Goal: Task Accomplishment & Management: Manage account settings

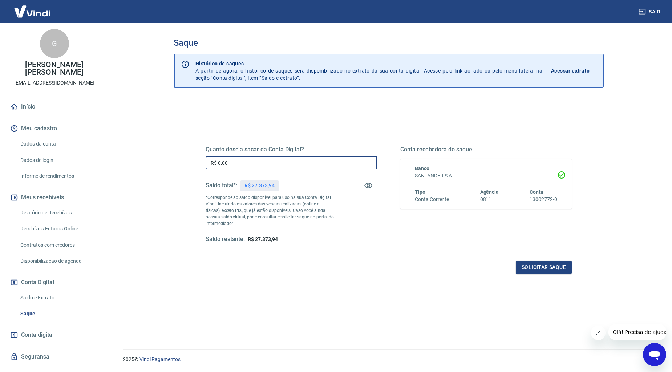
click at [254, 167] on input "R$ 0,00" at bounding box center [291, 162] width 171 height 13
click at [255, 164] on input "R$ 0,00" at bounding box center [291, 162] width 171 height 13
drag, startPoint x: 259, startPoint y: 162, endPoint x: 200, endPoint y: 165, distance: 59.3
click at [200, 165] on div "Quanto deseja sacar da Conta Digital? R$ 0,00 ​ Saldo total*: R$ 27.373,94 *Cor…" at bounding box center [389, 198] width 384 height 169
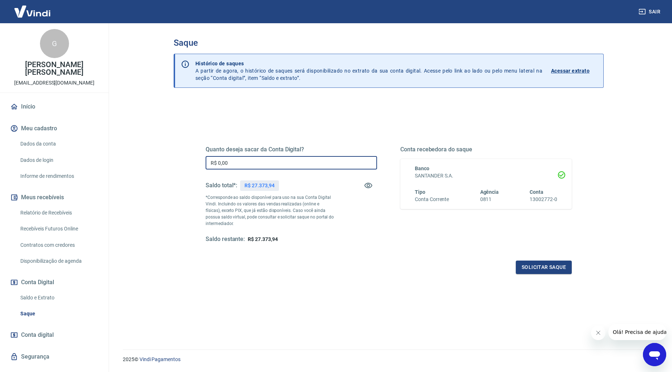
click at [200, 165] on div "Quanto deseja sacar da Conta Digital? R$ 0,00 ​ Saldo total*: R$ 27.373,94 *Cor…" at bounding box center [389, 198] width 384 height 169
click at [241, 161] on input "R$ 0,00" at bounding box center [291, 162] width 171 height 13
type input "R$ 3.000,00"
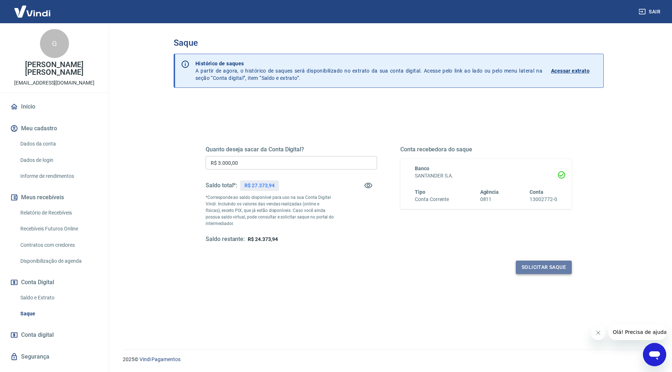
click at [538, 267] on button "Solicitar saque" at bounding box center [544, 267] width 56 height 13
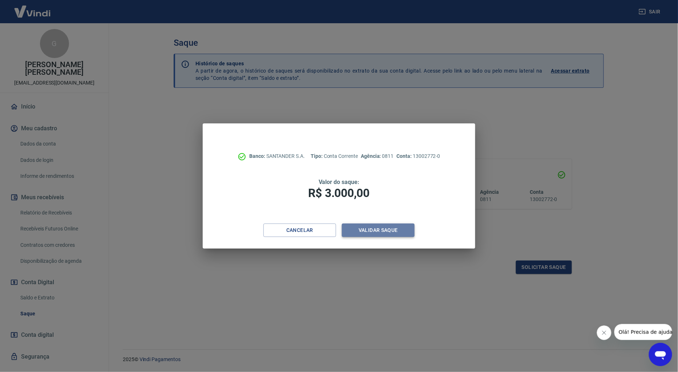
click at [360, 229] on button "Validar saque" at bounding box center [378, 230] width 73 height 13
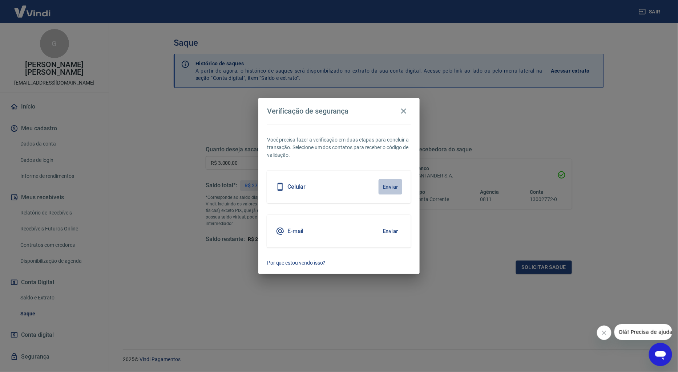
click at [389, 187] on button "Enviar" at bounding box center [391, 186] width 24 height 15
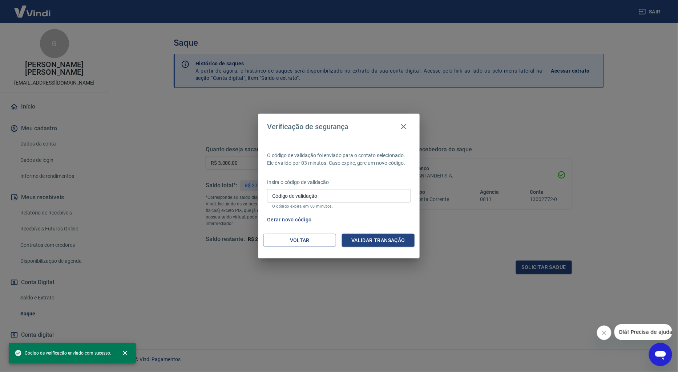
click at [309, 195] on input "Código de validação" at bounding box center [339, 195] width 144 height 13
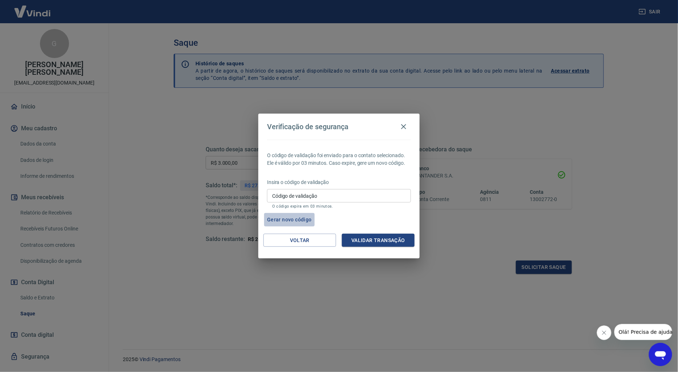
click at [280, 217] on button "Gerar novo código" at bounding box center [289, 219] width 51 height 13
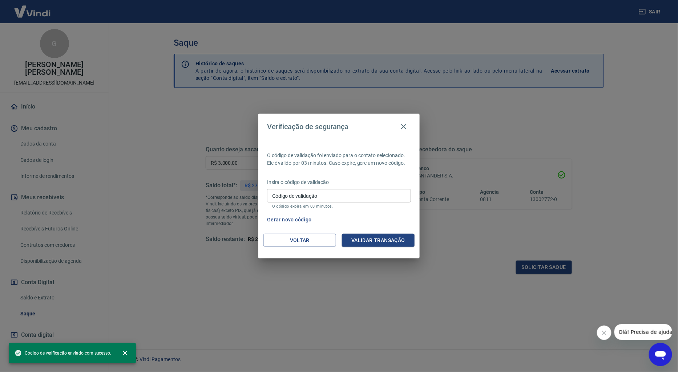
click at [88, 353] on span "Código de verificação enviado com sucesso." at bounding box center [63, 353] width 97 height 7
click at [316, 200] on input "Código de validação" at bounding box center [339, 195] width 144 height 13
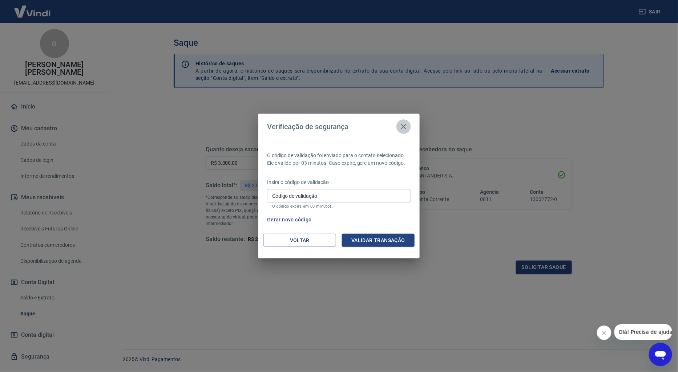
click at [403, 126] on icon "button" at bounding box center [403, 126] width 5 height 5
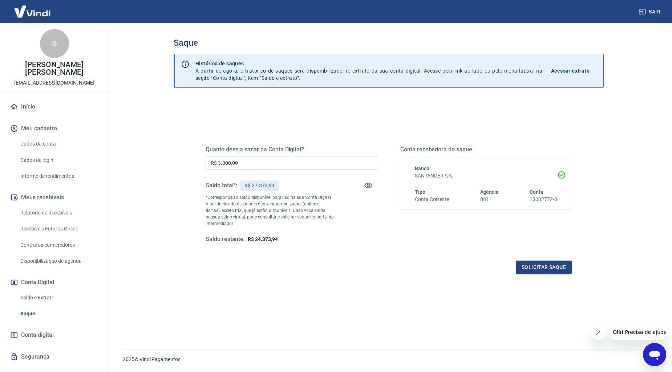
click at [44, 155] on link "Dados de login" at bounding box center [58, 160] width 82 height 15
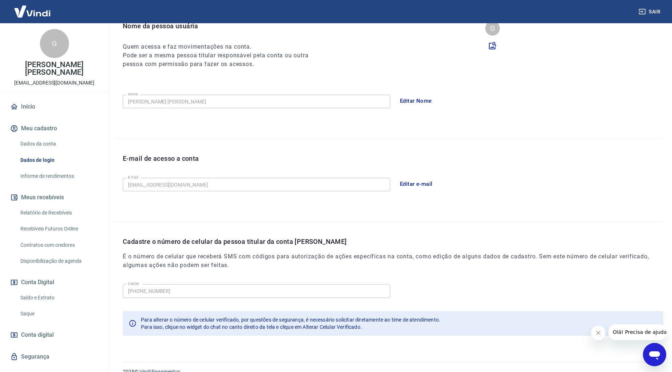
scroll to position [93, 0]
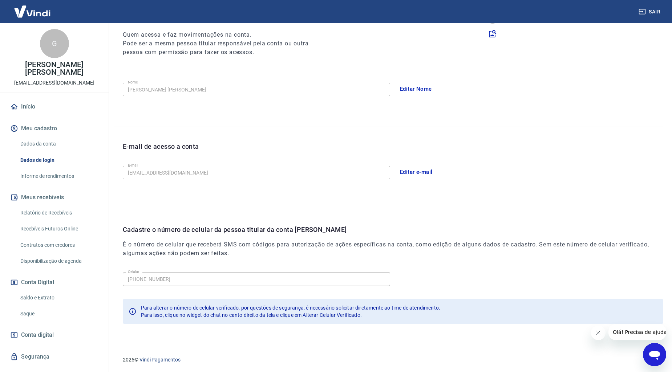
click at [504, 210] on div "Cadastre o número de celular da pessoa titular da conta [PERSON_NAME] É o númer…" at bounding box center [388, 271] width 549 height 122
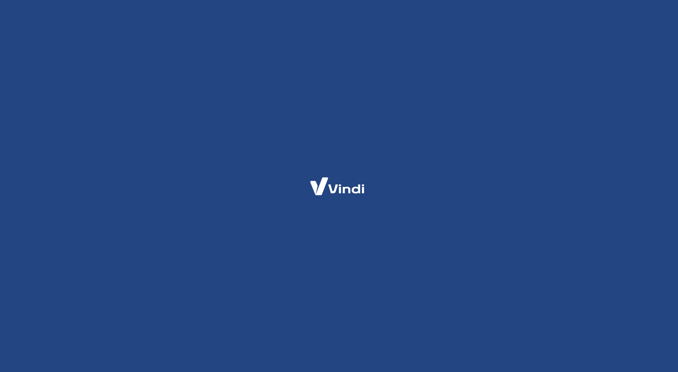
select select "PR"
